Goal: Task Accomplishment & Management: Manage account settings

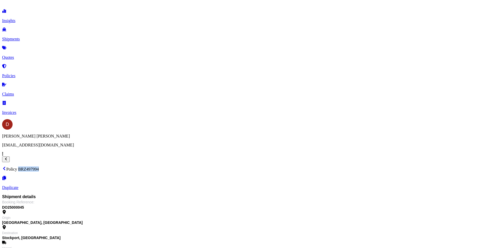
scroll to position [10, 0]
click at [27, 55] on p "Quotes" at bounding box center [252, 57] width 500 height 5
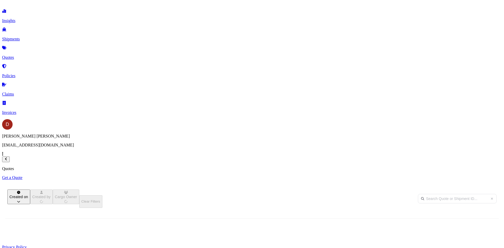
scroll to position [159, 416]
click at [416, 244] on icon "button" at bounding box center [414, 245] width 3 height 3
click at [464, 87] on p "Edit quote" at bounding box center [470, 89] width 27 height 5
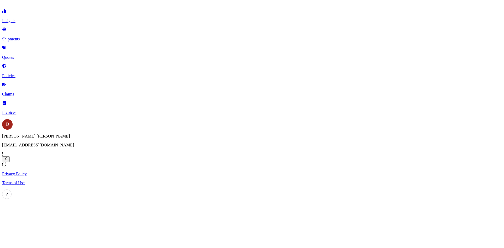
select select "Road"
select select "1"
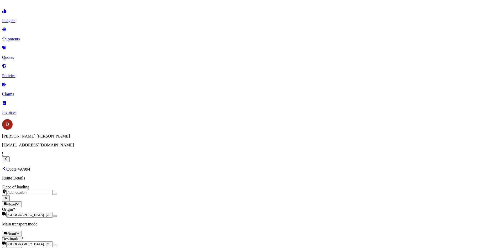
drag, startPoint x: 238, startPoint y: 96, endPoint x: 197, endPoint y: 96, distance: 41.2
type input "5000"
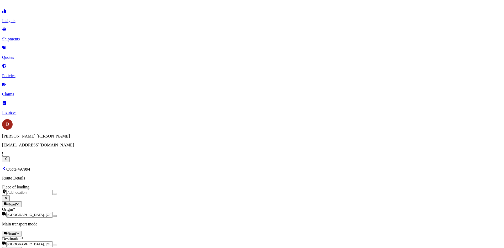
select select "Road"
select select "1"
